Goal: Information Seeking & Learning: Find specific page/section

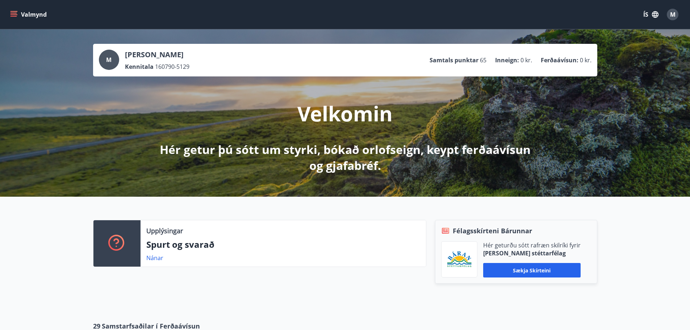
click at [18, 14] on button "Valmynd" at bounding box center [29, 14] width 41 height 13
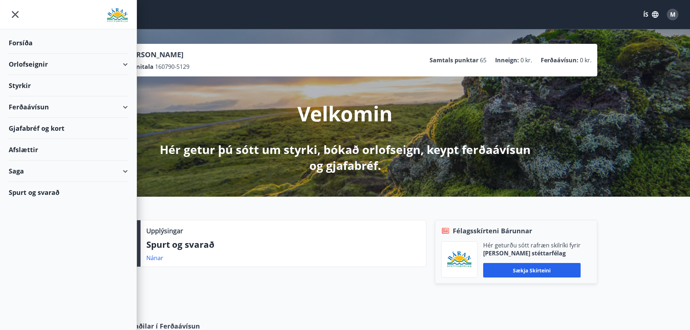
click at [22, 172] on div "Saga" at bounding box center [68, 170] width 119 height 21
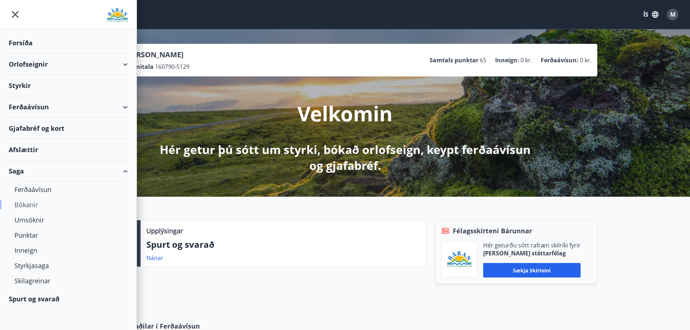
click at [25, 204] on div "Bókanir" at bounding box center [68, 204] width 108 height 15
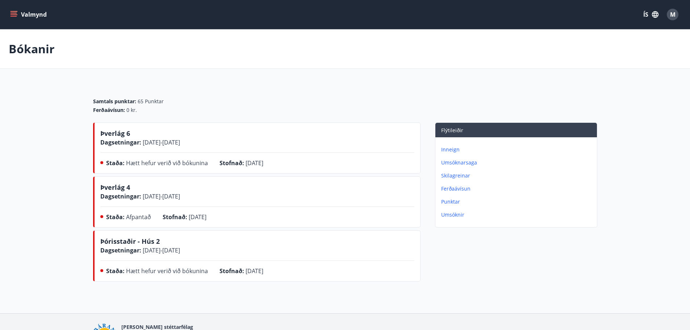
click at [11, 14] on icon "menu" at bounding box center [13, 14] width 7 height 7
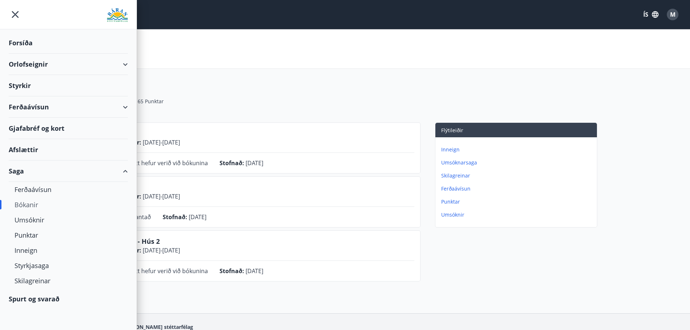
drag, startPoint x: 402, startPoint y: 40, endPoint x: 348, endPoint y: 3, distance: 65.4
click at [398, 38] on div "Bókanir" at bounding box center [345, 48] width 690 height 39
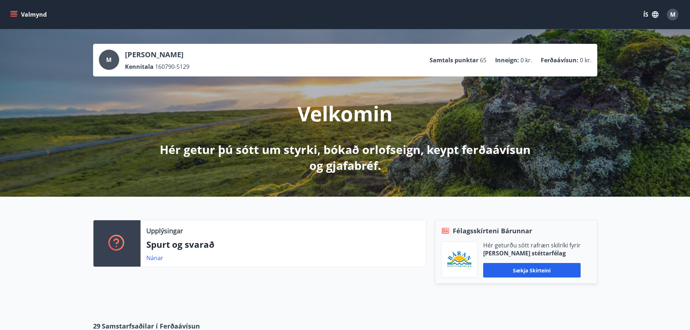
click at [20, 12] on button "Valmynd" at bounding box center [29, 14] width 41 height 13
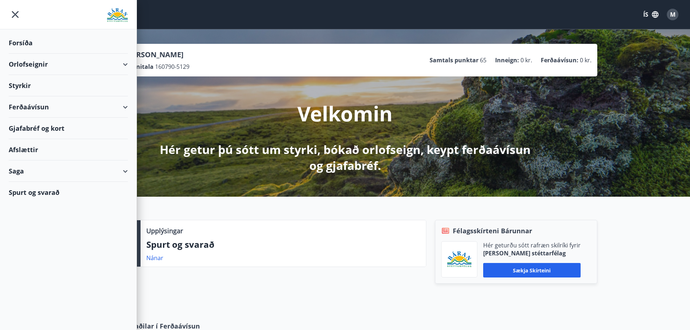
click at [55, 172] on div "Saga" at bounding box center [68, 170] width 119 height 21
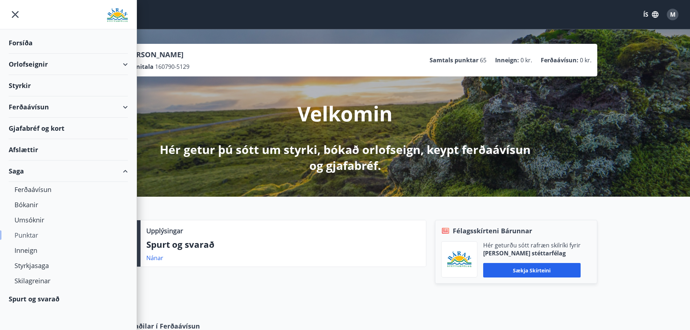
click at [33, 236] on div "Punktar" at bounding box center [68, 234] width 108 height 15
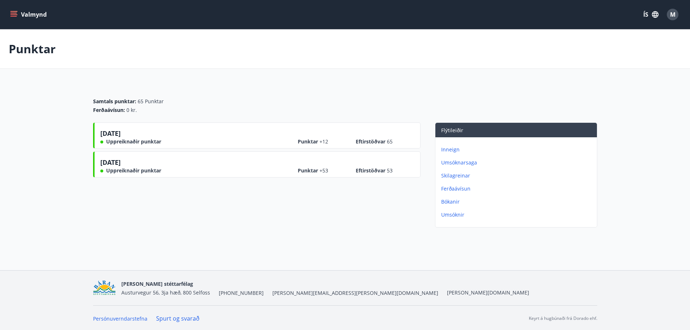
click at [14, 17] on icon "menu" at bounding box center [13, 14] width 7 height 7
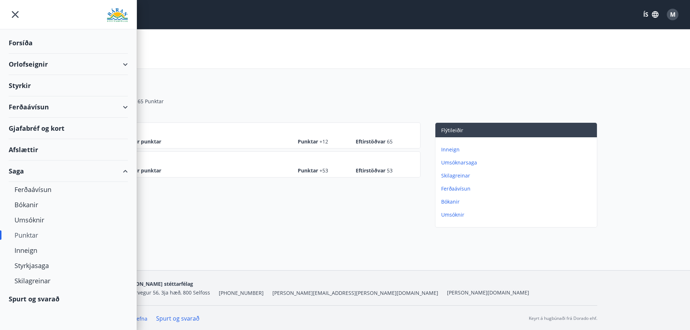
click at [39, 302] on div "Spurt og svarað" at bounding box center [68, 298] width 119 height 21
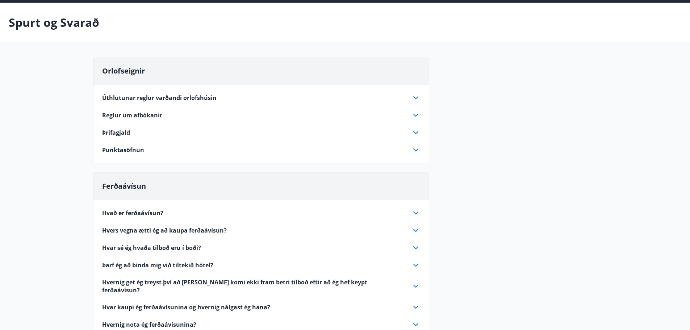
scroll to position [36, 0]
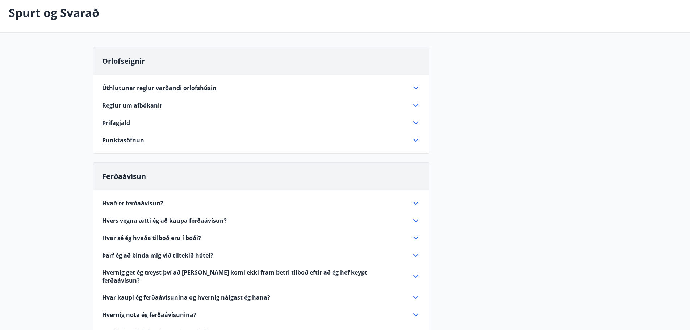
click at [416, 138] on icon at bounding box center [415, 140] width 9 height 9
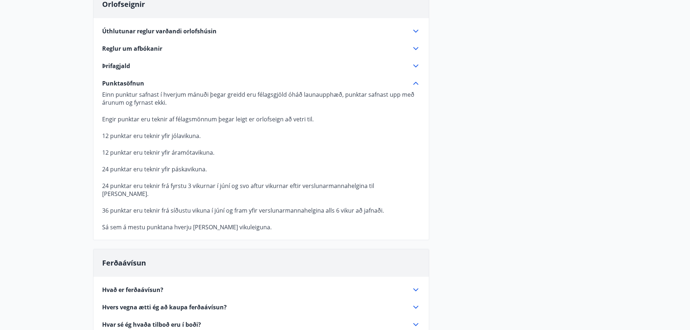
scroll to position [109, 0]
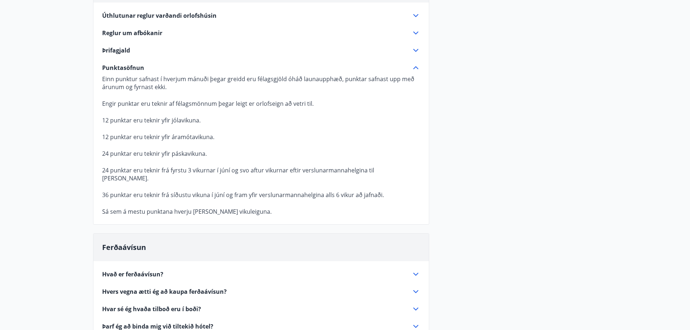
click at [126, 47] on span "Þrifagjald" at bounding box center [116, 50] width 28 height 8
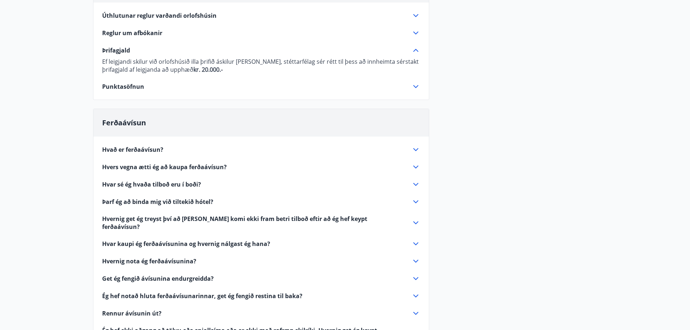
click at [413, 33] on icon at bounding box center [415, 33] width 9 height 9
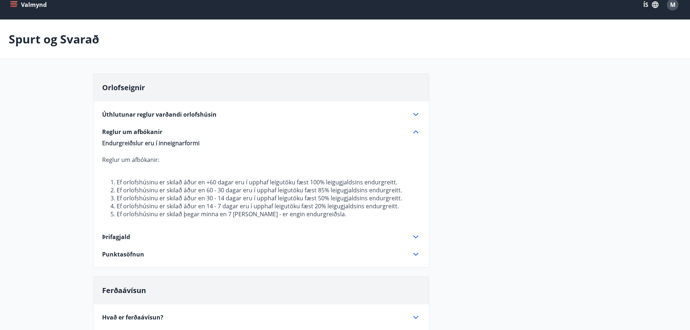
scroll to position [0, 0]
